Goal: Task Accomplishment & Management: Manage account settings

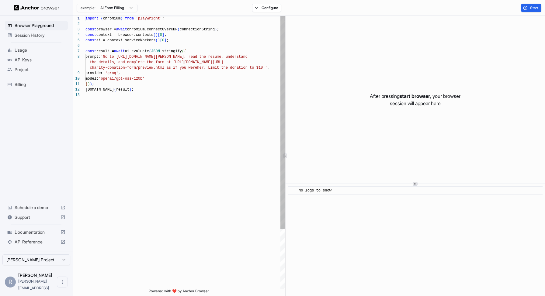
scroll to position [44, 0]
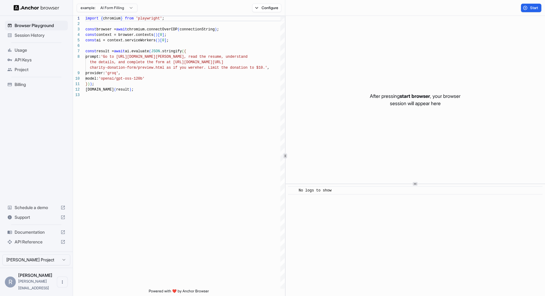
click at [30, 58] on span "API Keys" at bounding box center [40, 60] width 51 height 6
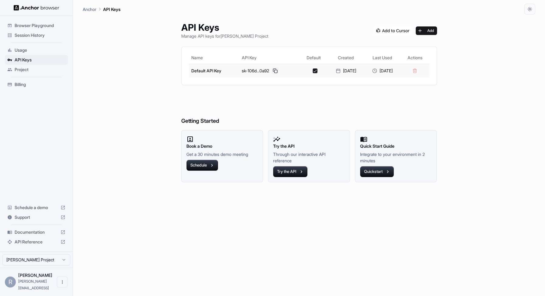
click at [273, 72] on button at bounding box center [275, 70] width 7 height 7
click at [22, 37] on span "Session History" at bounding box center [40, 35] width 51 height 6
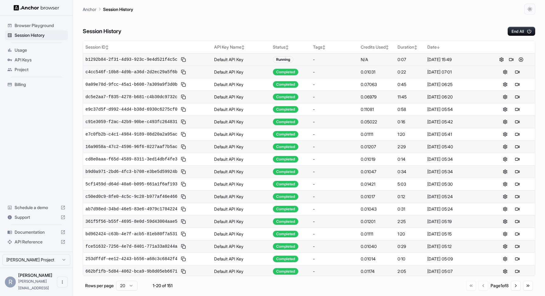
click at [511, 59] on button at bounding box center [511, 59] width 7 height 7
click at [521, 61] on button at bounding box center [521, 59] width 7 height 7
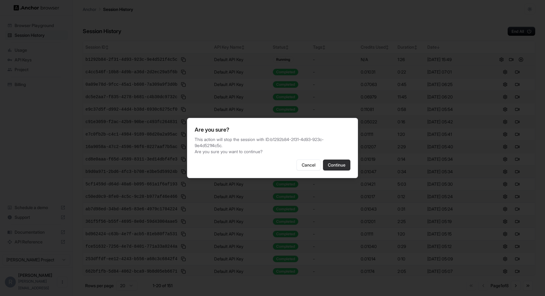
click at [342, 166] on button "Continue" at bounding box center [336, 165] width 27 height 11
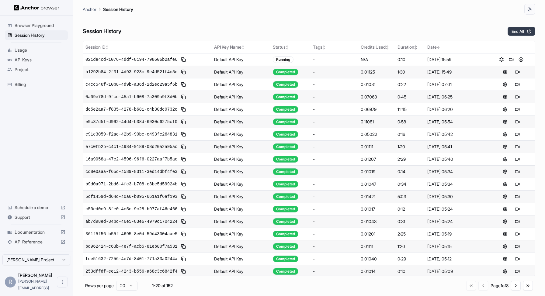
click at [529, 31] on icon "button" at bounding box center [529, 31] width 4 height 4
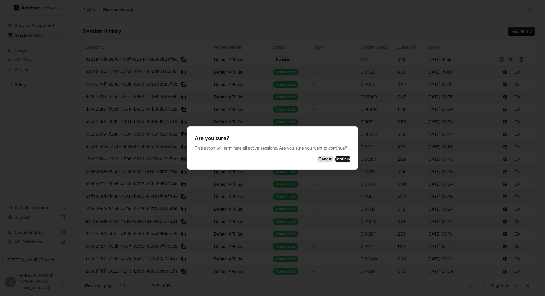
click at [318, 162] on button "Cancel" at bounding box center [325, 159] width 15 height 6
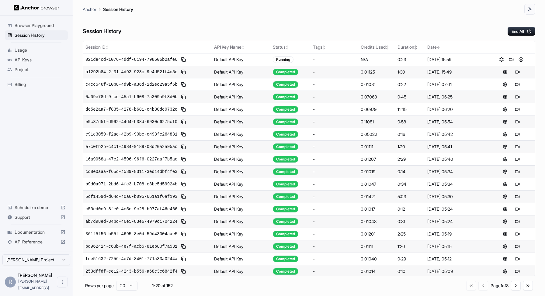
click at [523, 60] on button at bounding box center [521, 59] width 7 height 7
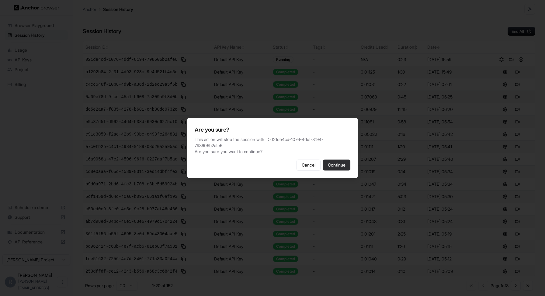
click at [341, 165] on button "Continue" at bounding box center [336, 165] width 27 height 11
